Goal: Task Accomplishment & Management: Use online tool/utility

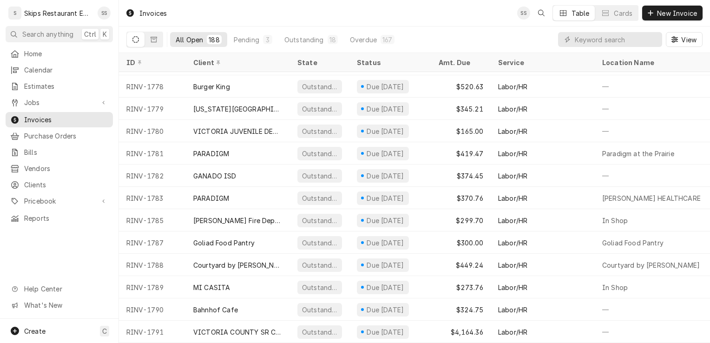
scroll to position [3926, 0]
click at [39, 196] on span "Pricebook" at bounding box center [59, 201] width 70 height 10
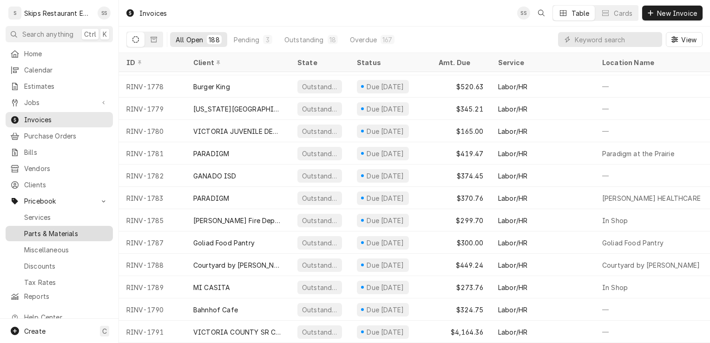
click at [51, 229] on span "Parts & Materials" at bounding box center [66, 234] width 84 height 10
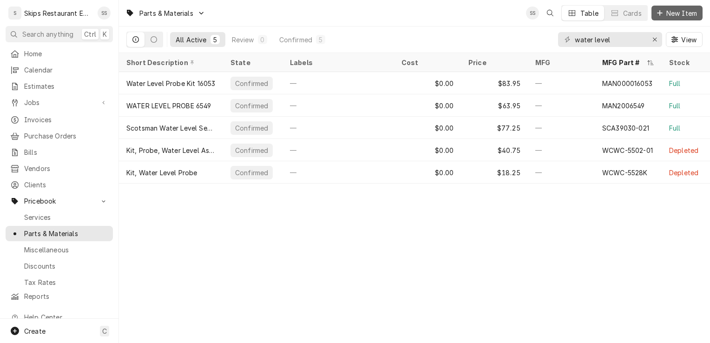
click at [680, 15] on span "New Item" at bounding box center [681, 13] width 34 height 10
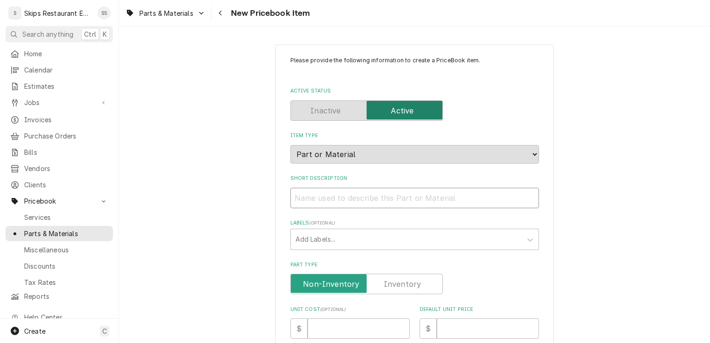
click at [347, 198] on input "Short Description" at bounding box center [414, 198] width 249 height 20
type textarea "x"
type input "D"
type textarea "x"
type input "Do"
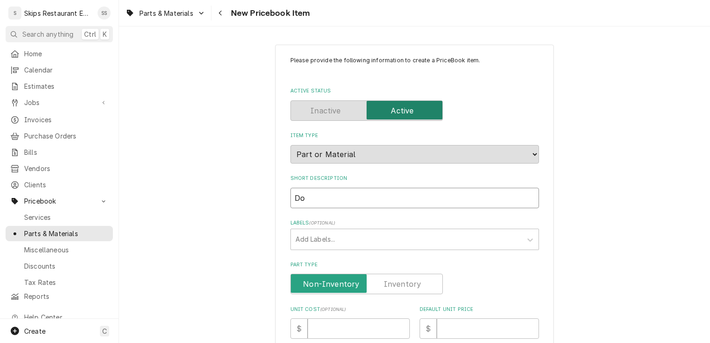
type textarea "x"
type input "Doo"
type textarea "x"
type input "Door"
type textarea "x"
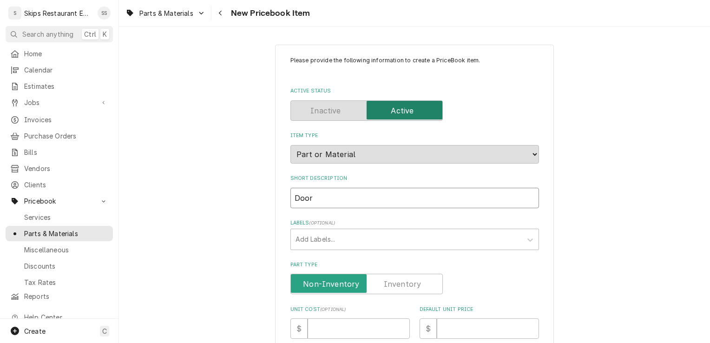
type input "Door"
type textarea "x"
type input "Door C"
type textarea "x"
type input "Door Ch"
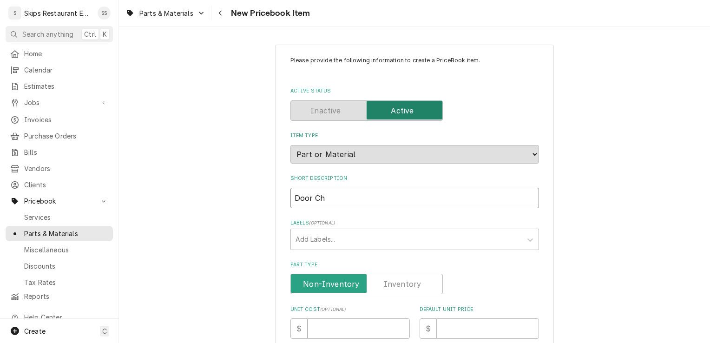
type textarea "x"
type input "Door Cha"
type textarea "x"
type input "Door Chai"
type textarea "x"
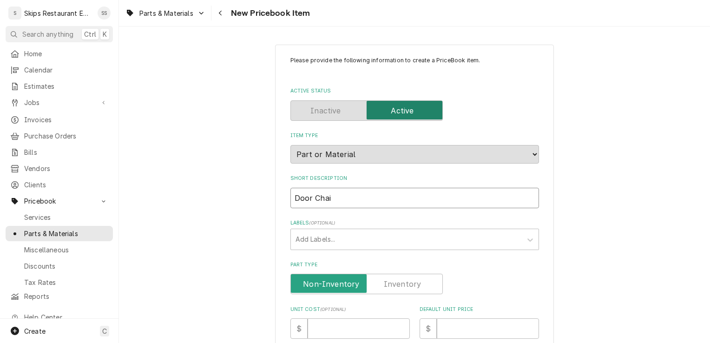
type input "Door Chain"
type textarea "x"
type input "Door Chain"
type textarea "x"
type input "Door Chain A"
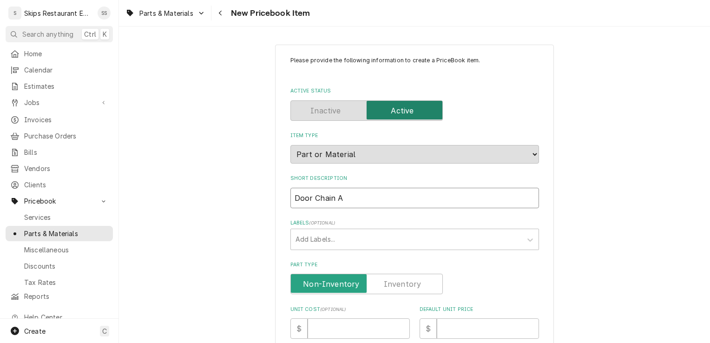
type textarea "x"
type input "Door Chain As"
type textarea "x"
type input "Door Chain Ass"
type textarea "x"
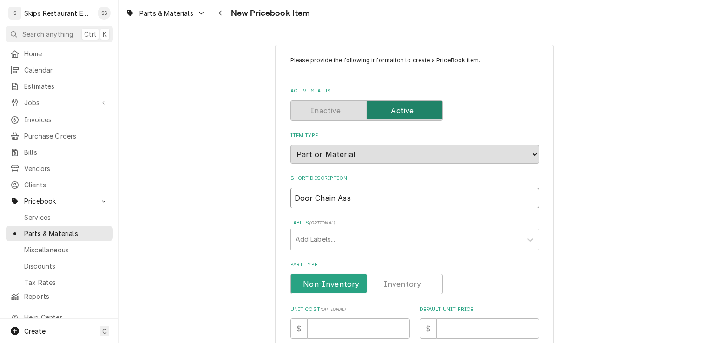
type input "Door Chain Asse"
type textarea "x"
type input "Door Chain Assem"
type textarea "x"
type input "Door Chain Assemb"
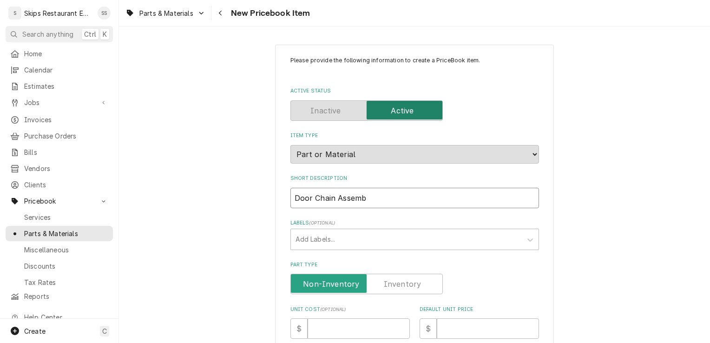
type textarea "x"
type input "Door Chain Assembl"
type textarea "x"
type input "Door Chain Assembly"
click at [389, 274] on input "Part Type" at bounding box center [366, 284] width 144 height 20
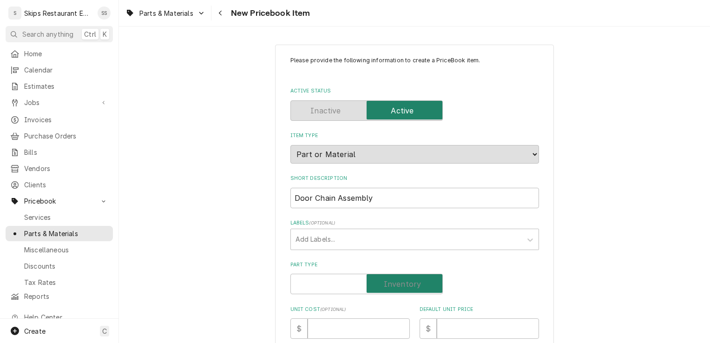
checkbox input "true"
click at [437, 330] on input "Default Unit Price" at bounding box center [488, 328] width 102 height 20
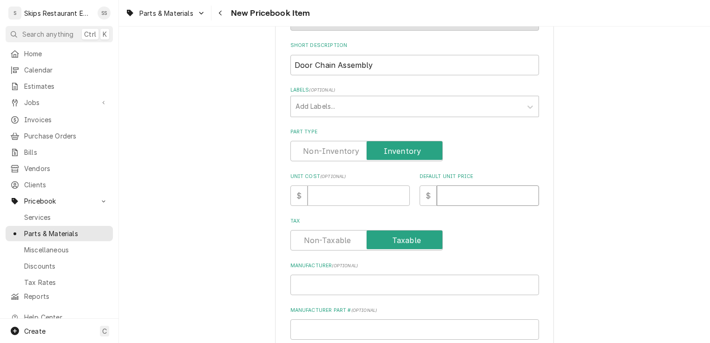
scroll to position [170, 0]
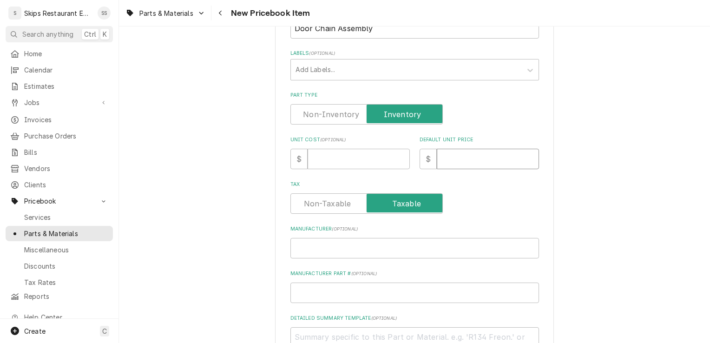
type textarea "x"
type input "9"
type textarea "x"
type input "96"
type textarea "x"
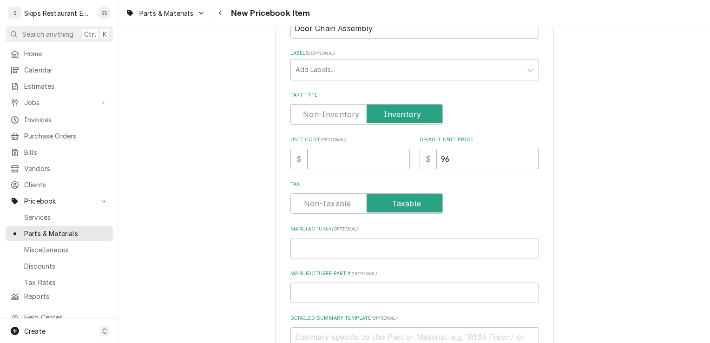
type input "96.3"
type textarea "x"
type input "96.32"
click at [304, 292] on input "Manufacturer Part # ( optional )" at bounding box center [414, 292] width 249 height 20
type textarea "x"
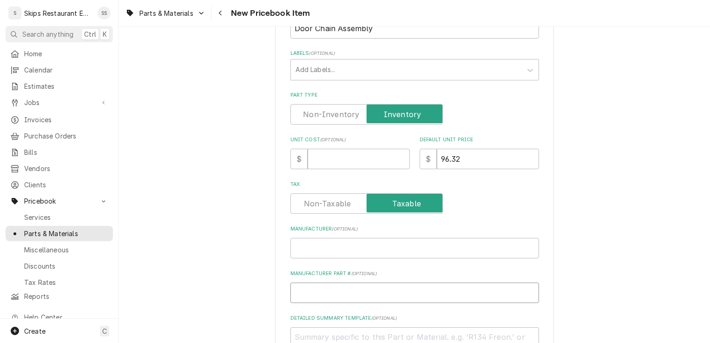
type input "2"
type textarea "x"
type input "26"
type textarea "x"
type input "264"
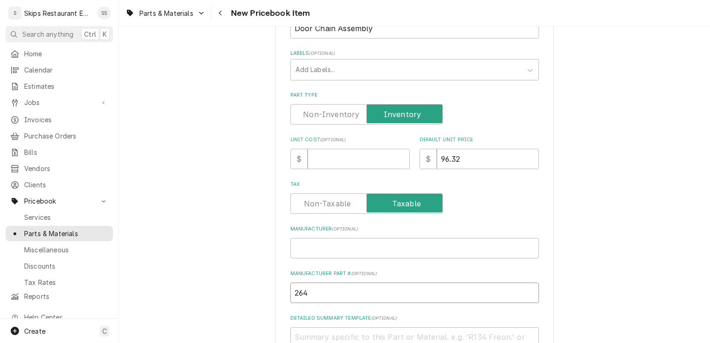
type textarea "x"
type input "2648"
type textarea "x"
type input "26487"
type textarea "x"
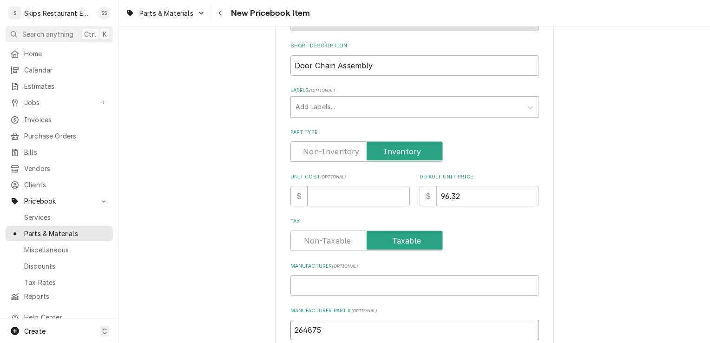
scroll to position [112, 0]
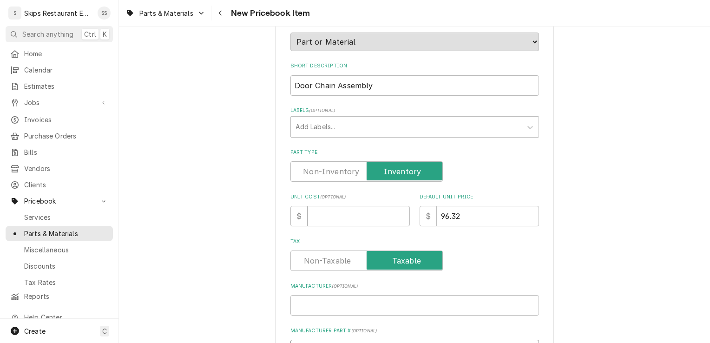
type input "264875"
click at [374, 84] on input "Door Chain Assembly" at bounding box center [414, 85] width 249 height 20
type textarea "x"
type input "Door Chain Assembly"
type textarea "x"
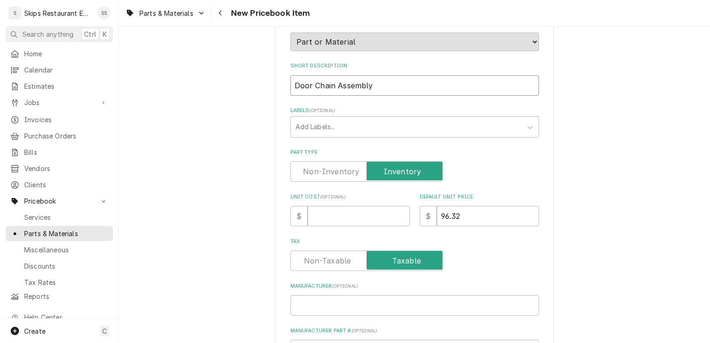
type input "Door Chain Assembly 8"
type textarea "x"
type input "Door Chain Assembly 87"
type textarea "x"
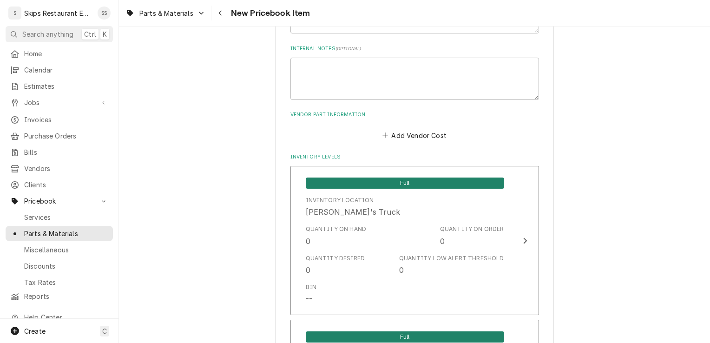
scroll to position [543, 0]
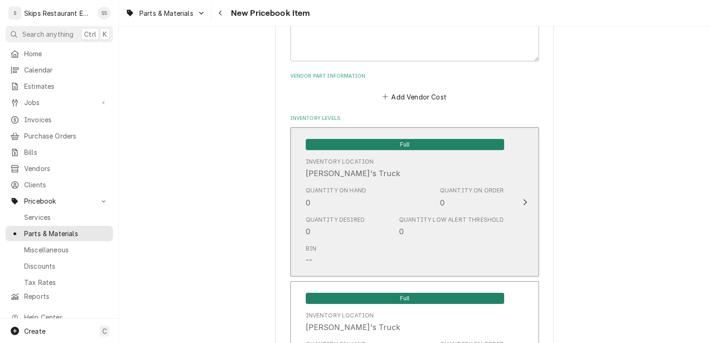
type input "Door Chain Assembly 875"
click at [523, 200] on icon "Update Inventory Level" at bounding box center [525, 201] width 5 height 7
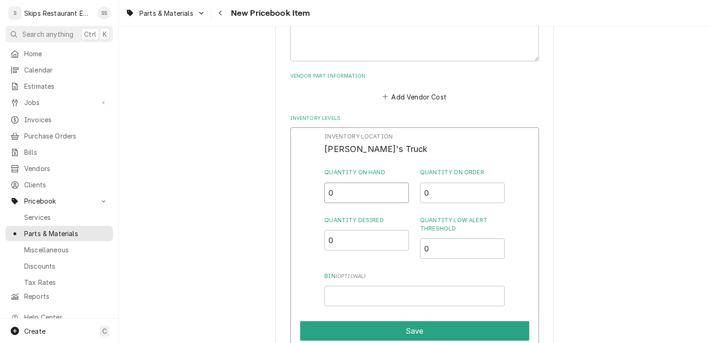
click at [332, 196] on input "0" at bounding box center [366, 193] width 85 height 20
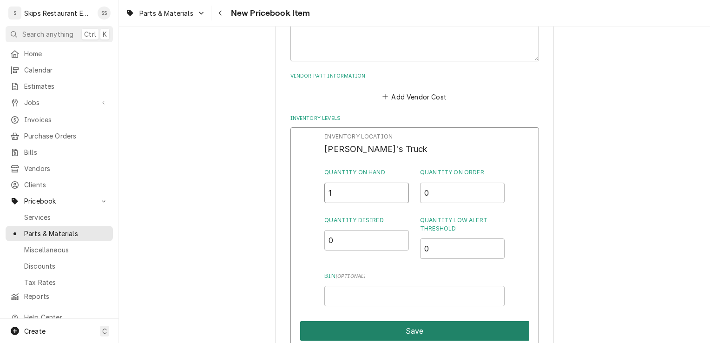
type input "1"
click at [394, 331] on button "Save" at bounding box center [414, 331] width 229 height 20
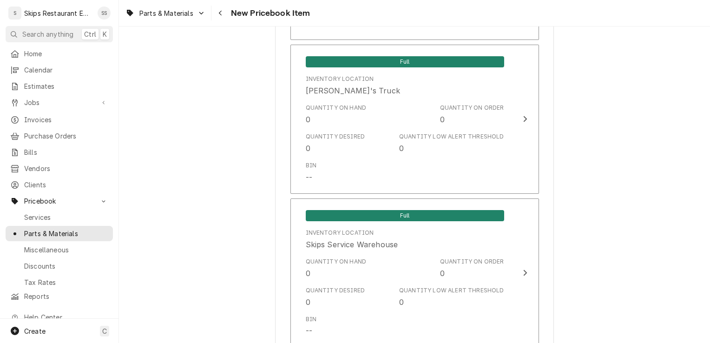
scroll to position [845, 0]
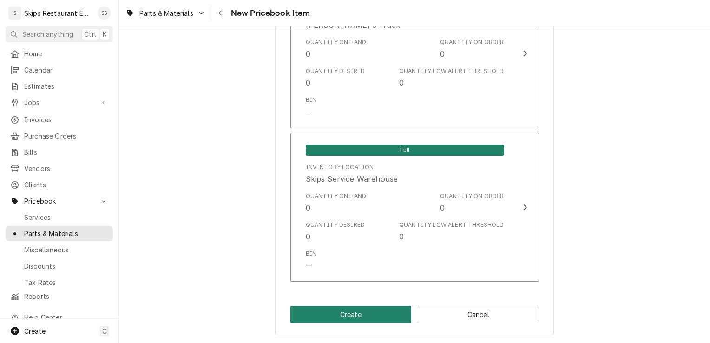
click at [362, 311] on button "Create" at bounding box center [350, 314] width 121 height 17
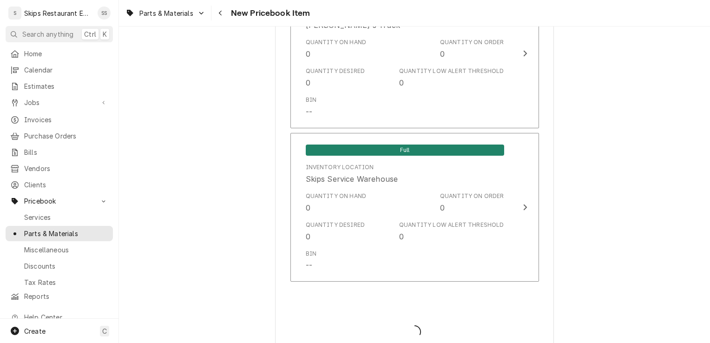
type textarea "x"
